Goal: Navigation & Orientation: Understand site structure

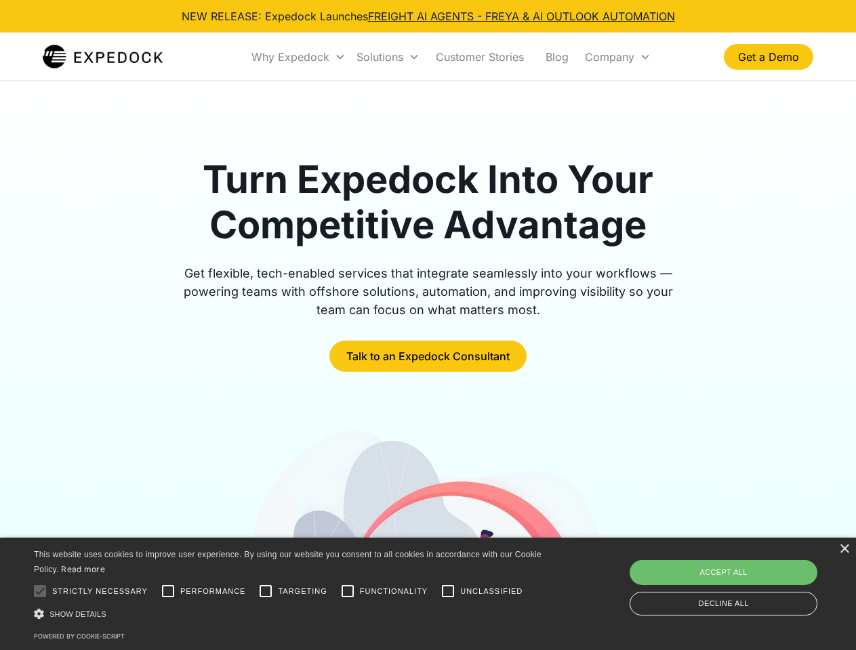
click at [299, 57] on div "Why Expedock" at bounding box center [290, 57] width 78 height 14
click at [388, 57] on div "Solutions" at bounding box center [379, 57] width 47 height 14
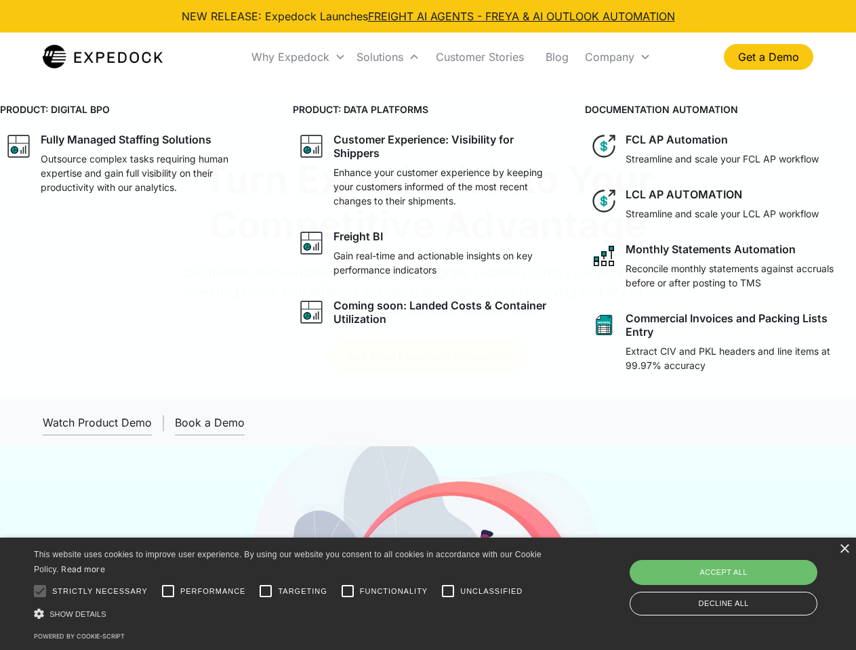
click at [617, 57] on div "Company" at bounding box center [609, 57] width 49 height 14
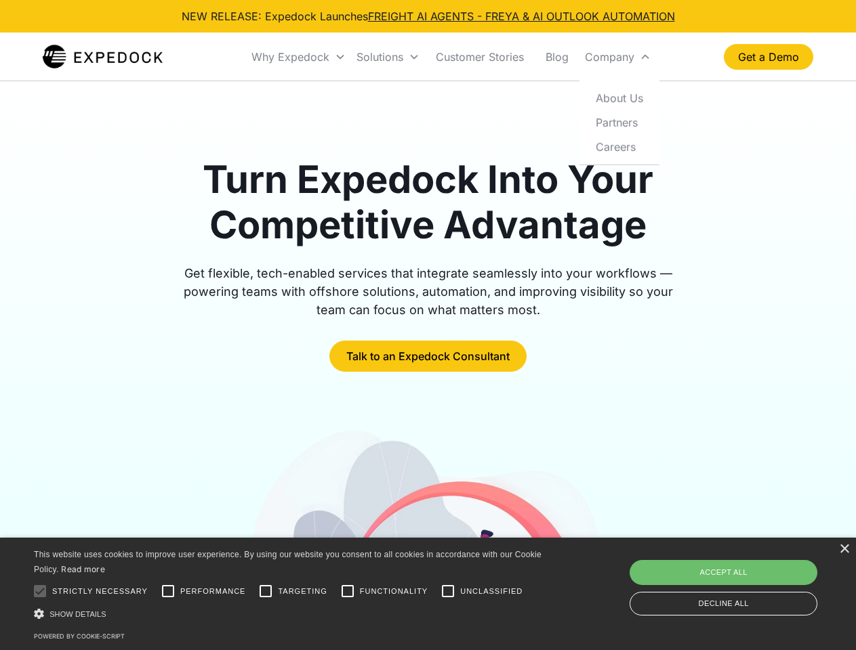
click at [40, 592] on div at bounding box center [39, 591] width 27 height 27
click at [168, 592] on input "Performance" at bounding box center [167, 591] width 27 height 27
checkbox input "true"
click at [266, 592] on input "Targeting" at bounding box center [265, 591] width 27 height 27
checkbox input "true"
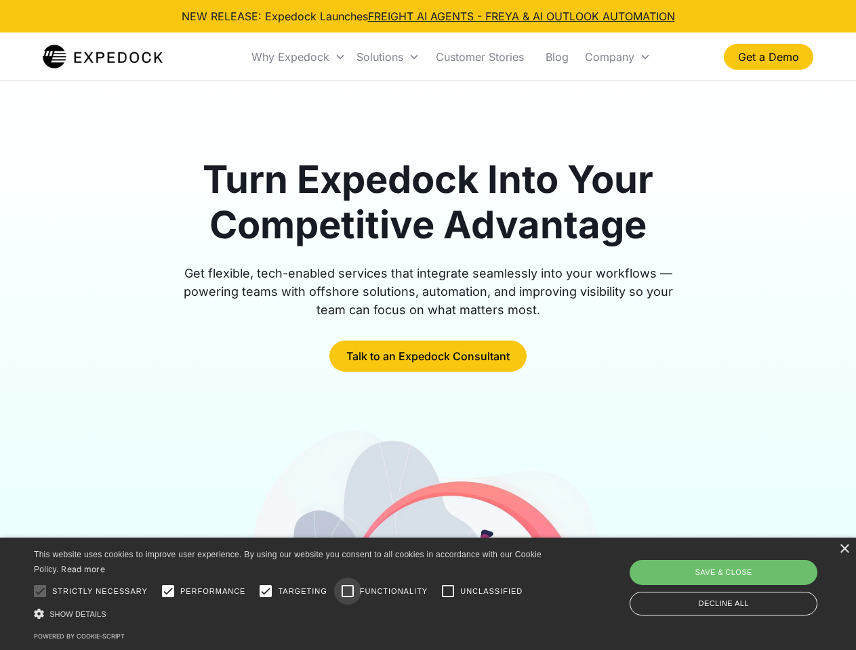
click at [348, 592] on input "Functionality" at bounding box center [347, 591] width 27 height 27
checkbox input "true"
click at [448, 592] on input "Unclassified" at bounding box center [447, 591] width 27 height 27
checkbox input "true"
click at [290, 614] on div "Show details Hide details" at bounding box center [290, 614] width 512 height 14
